Goal: Task Accomplishment & Management: Manage account settings

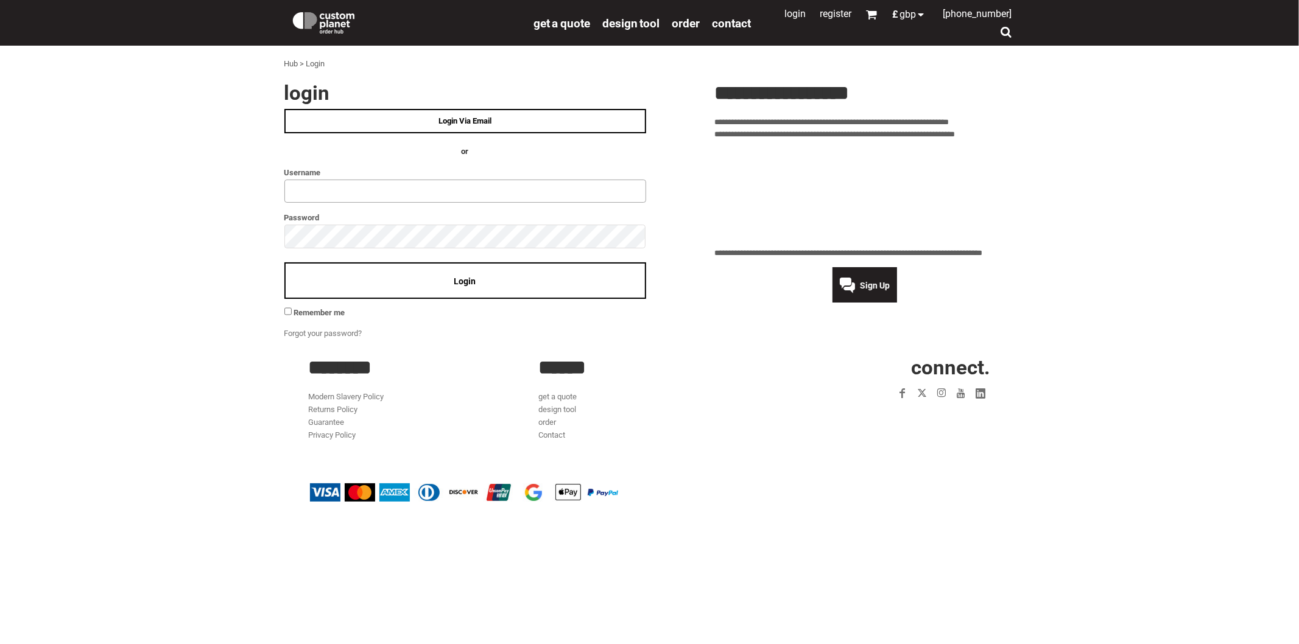
type input "**********"
click at [481, 276] on div "Login" at bounding box center [465, 280] width 362 height 37
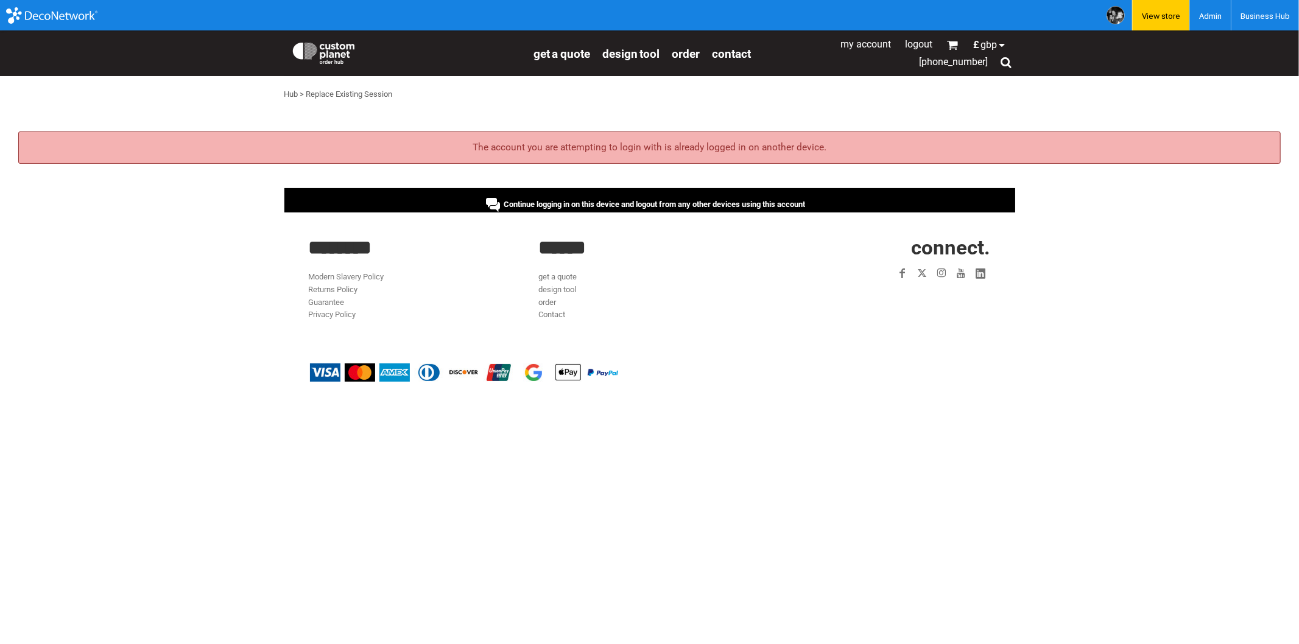
click at [626, 200] on span "Continue logging in on this device and logout from any other devices using this…" at bounding box center [654, 204] width 301 height 9
